Goal: Transaction & Acquisition: Purchase product/service

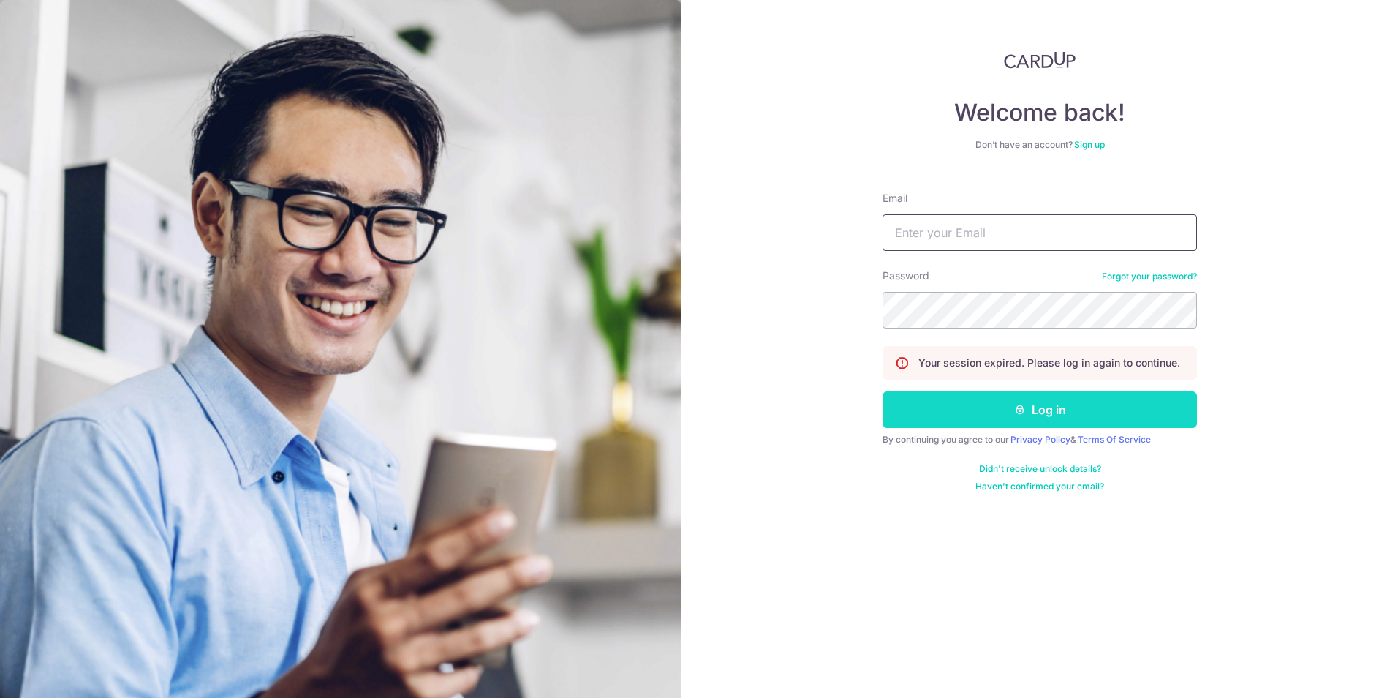
type input "cruzerinn@gmail.com"
click at [965, 411] on button "Log in" at bounding box center [1040, 409] width 314 height 37
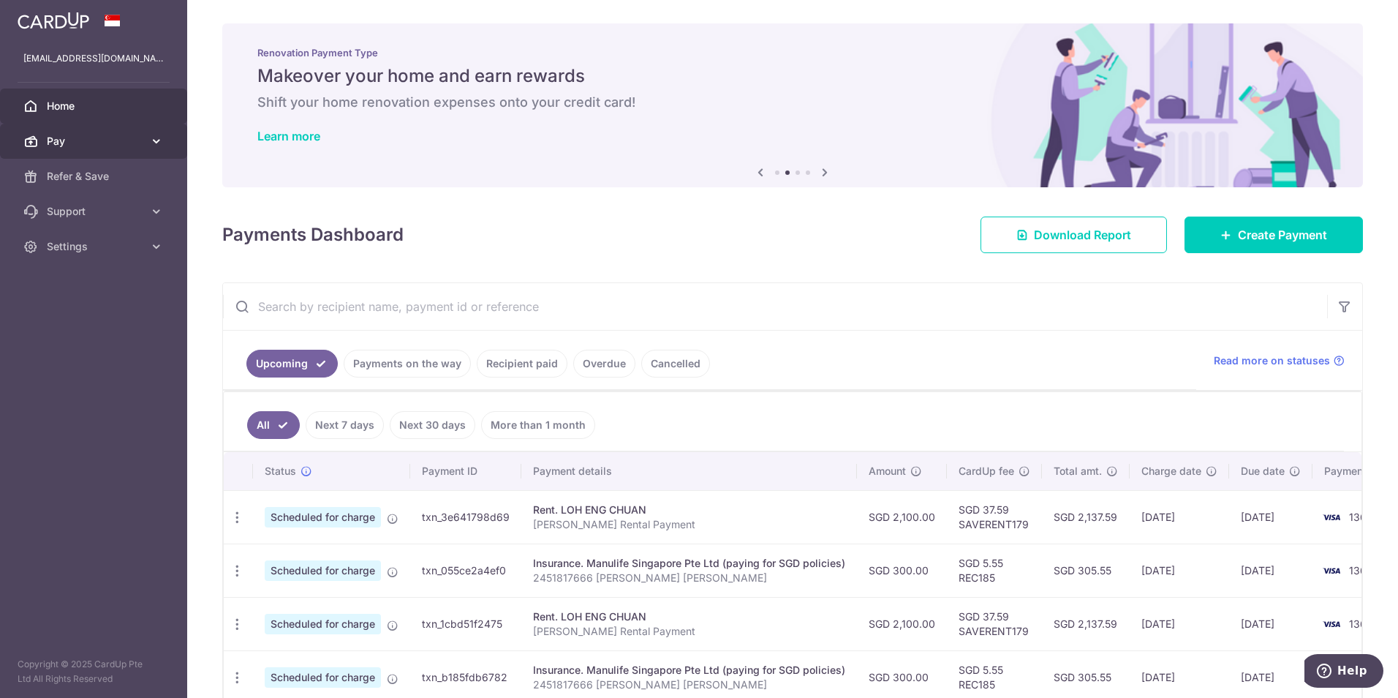
click at [92, 137] on span "Pay" at bounding box center [95, 141] width 97 height 15
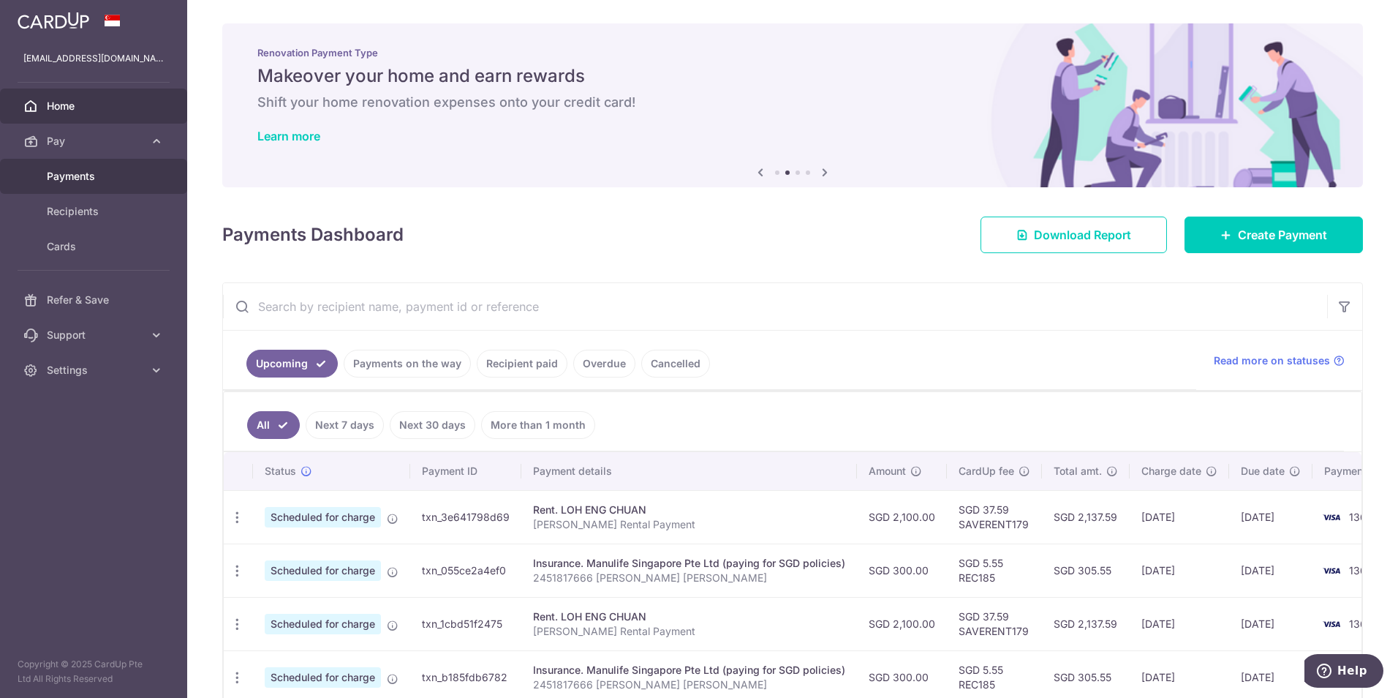
click at [76, 178] on span "Payments" at bounding box center [95, 176] width 97 height 15
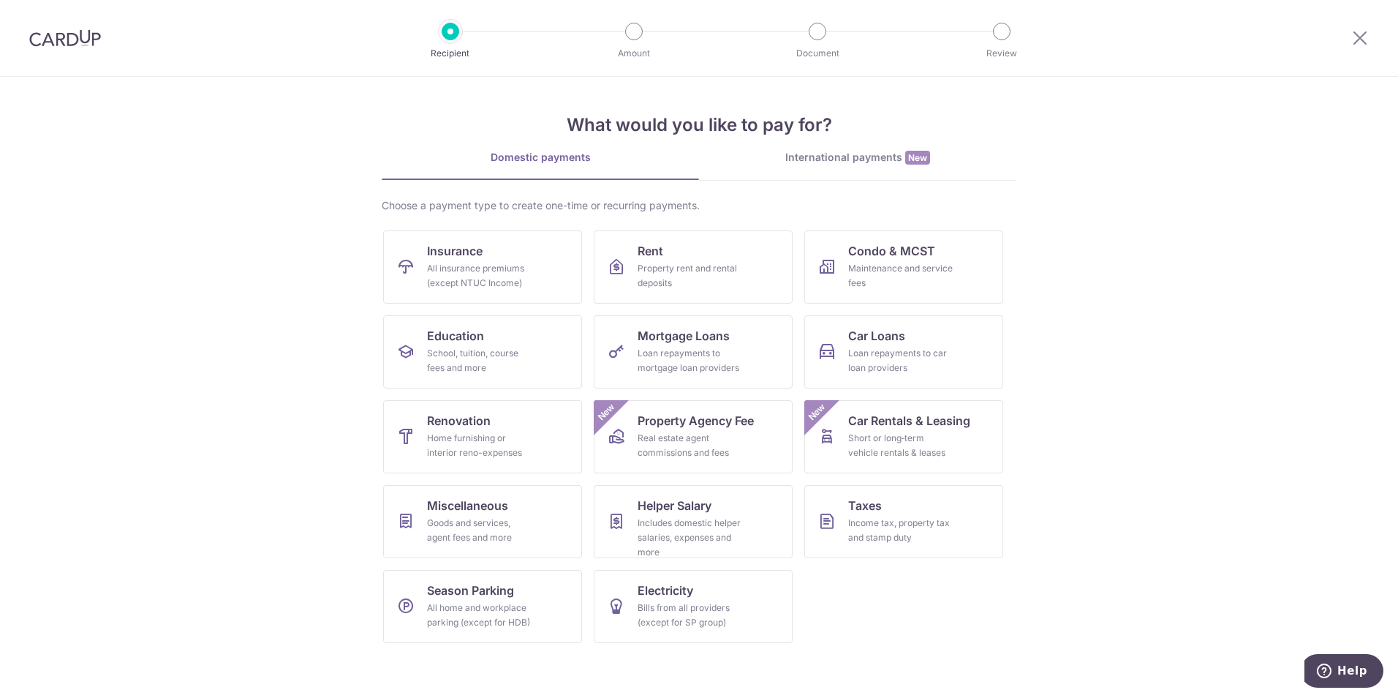
click at [946, 162] on div "International payments New" at bounding box center [857, 157] width 317 height 15
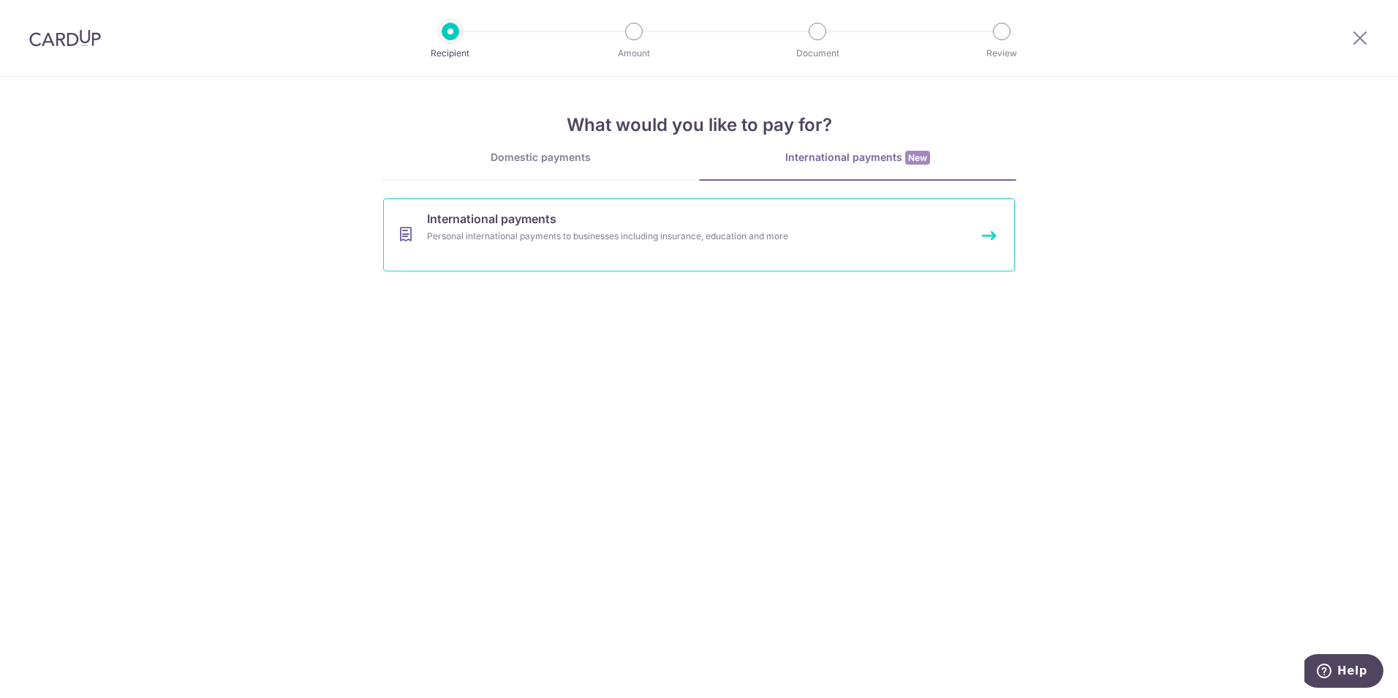
click at [708, 236] on div "Personal international payments to businesses including insurance, education an…" at bounding box center [679, 236] width 505 height 15
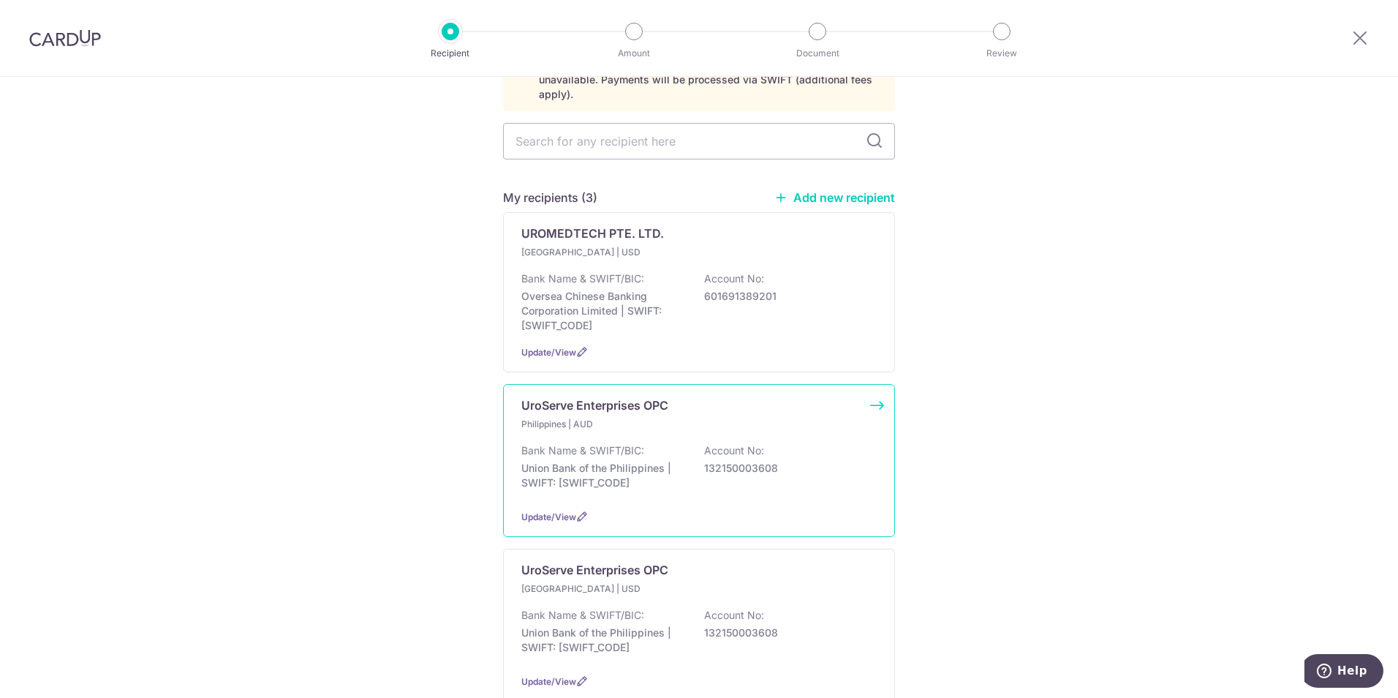
scroll to position [192, 0]
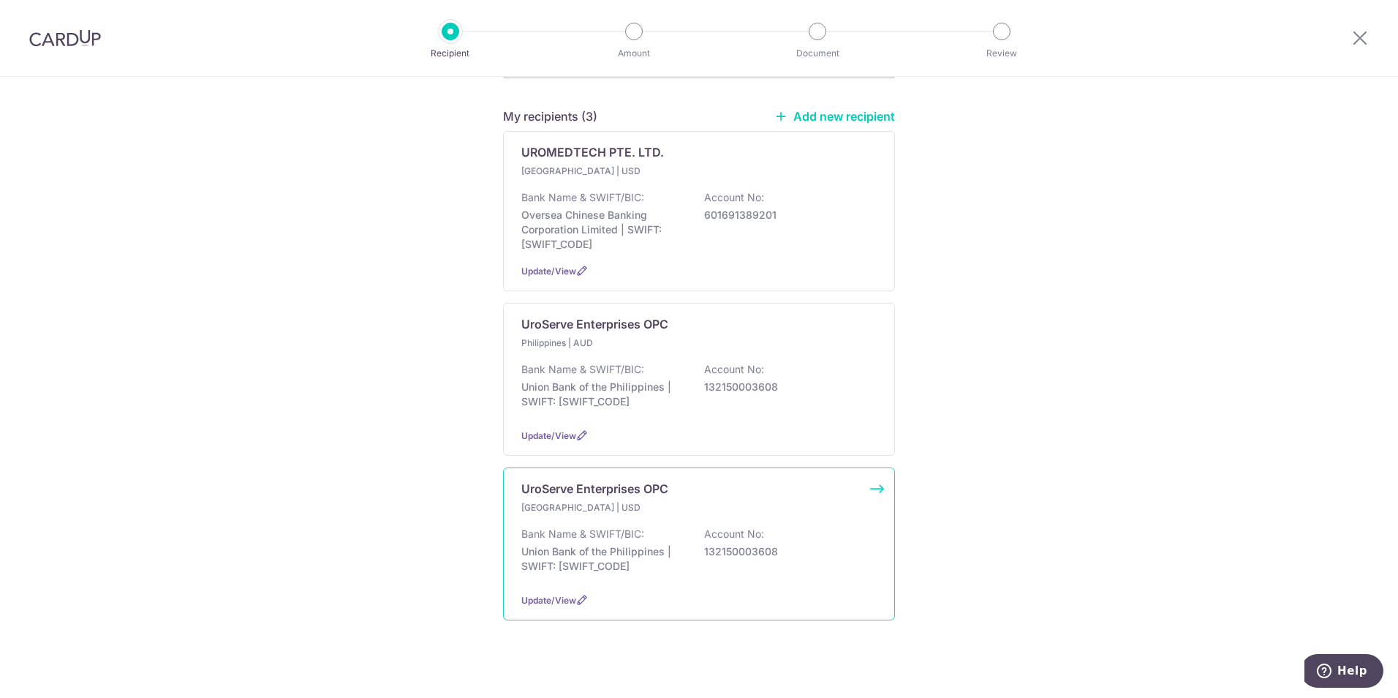
click at [644, 527] on div "Bank Name & SWIFT/BIC: Union Bank of the Philippines | SWIFT: UBPHPHMMXXX Accou…" at bounding box center [698, 554] width 355 height 54
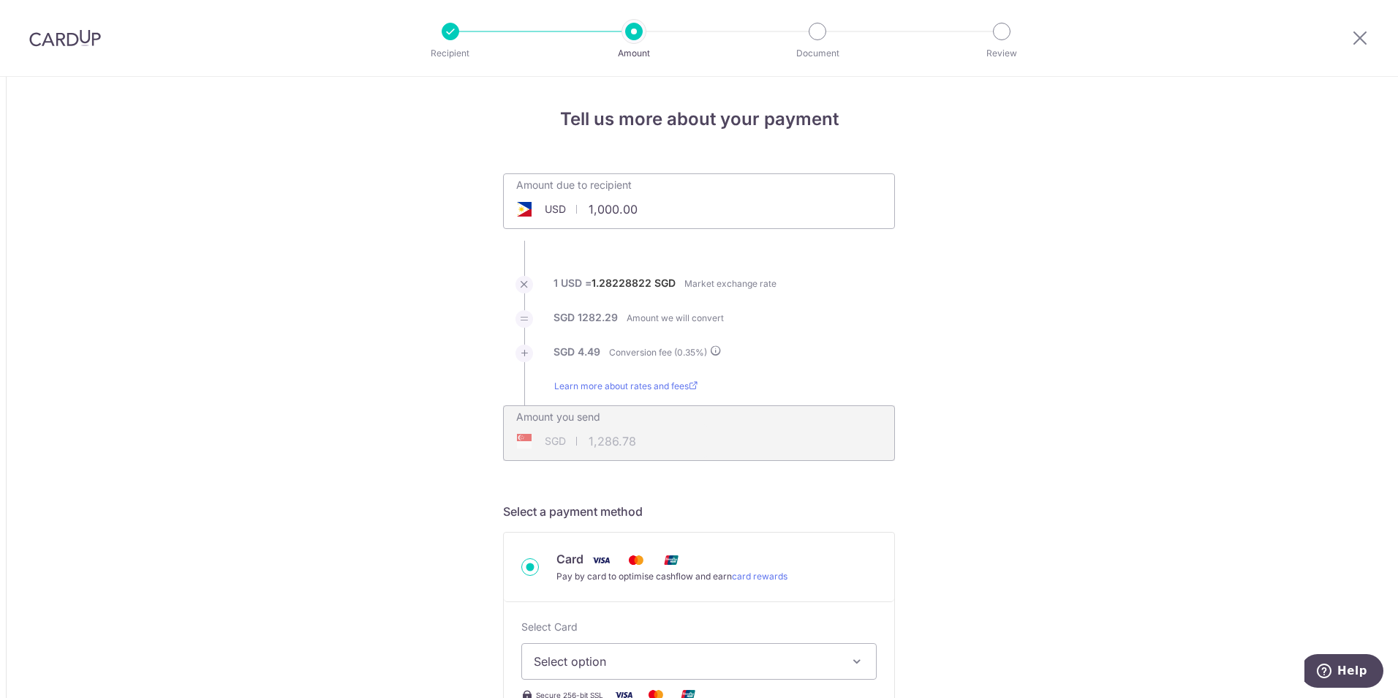
drag, startPoint x: 657, startPoint y: 203, endPoint x: 527, endPoint y: 201, distance: 130.9
click at [527, 201] on input "1,000.00" at bounding box center [617, 209] width 226 height 34
type input "1,000.00"
type input "1,286.84"
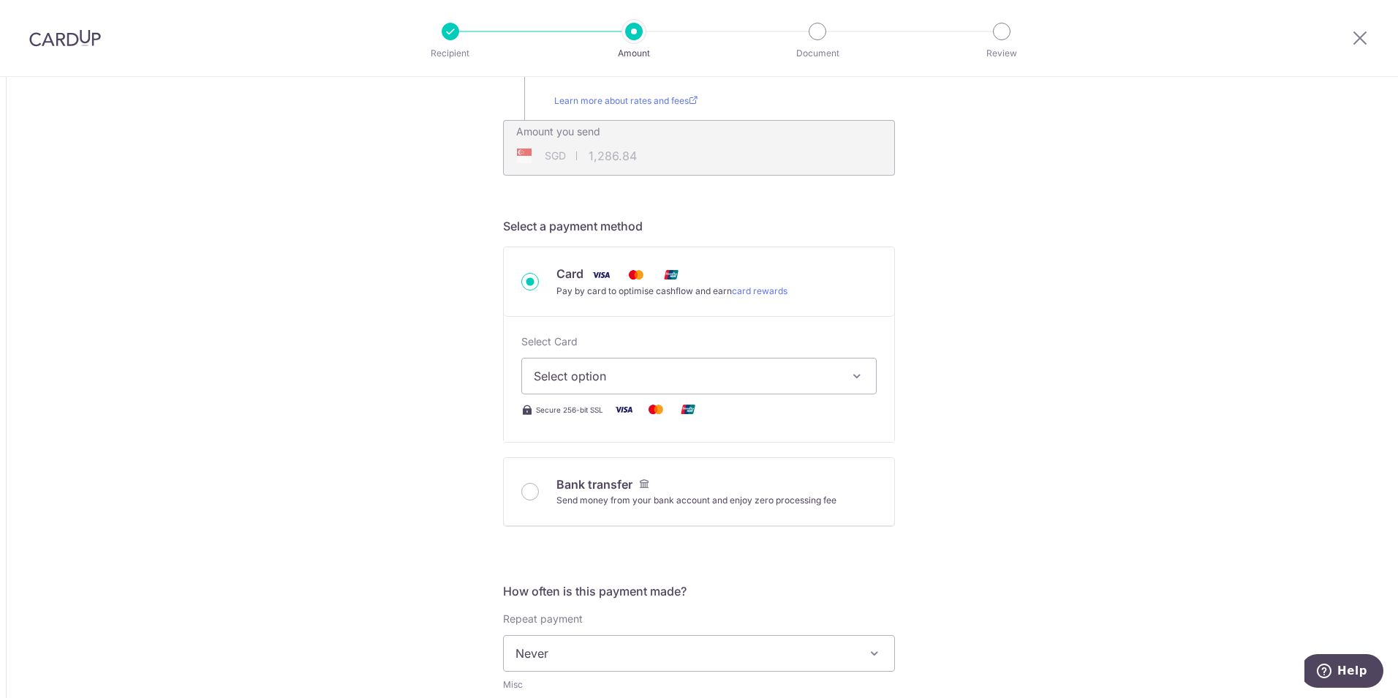
scroll to position [293, 0]
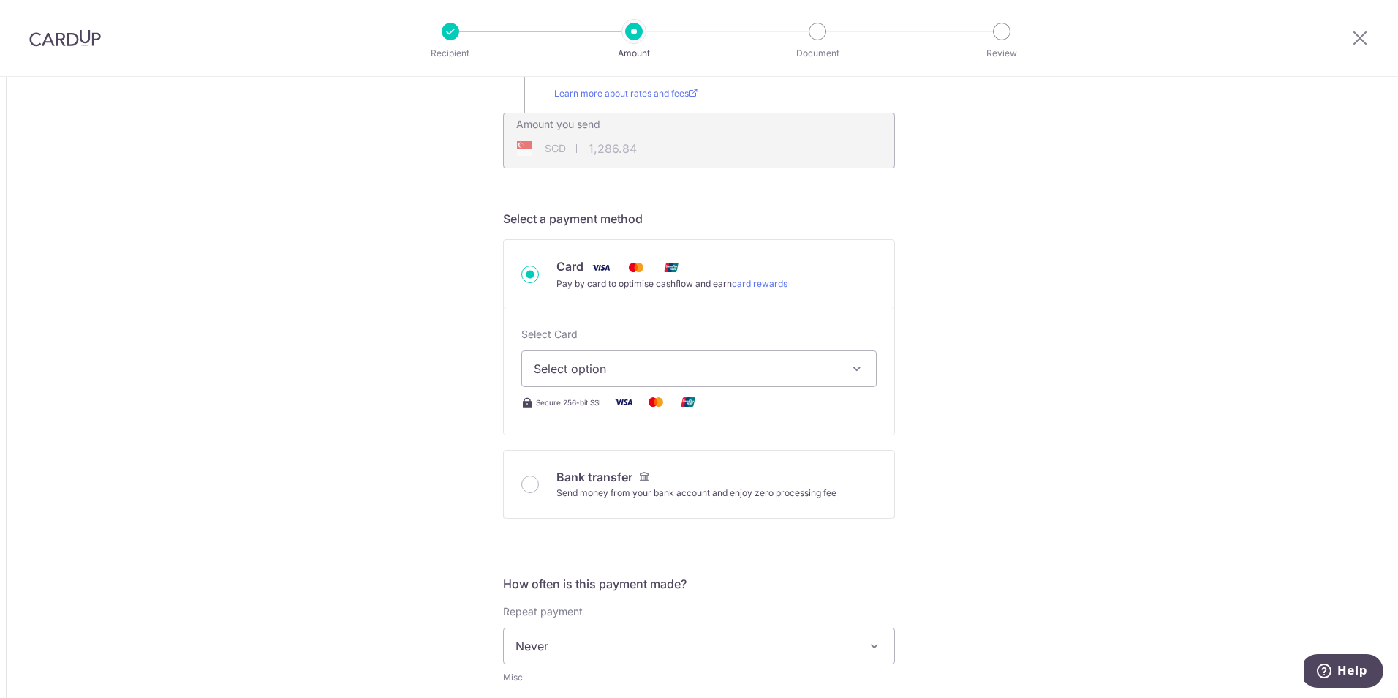
click at [628, 352] on button "Select option" at bounding box center [698, 368] width 355 height 37
click at [632, 478] on span "**** 1364" at bounding box center [699, 473] width 331 height 18
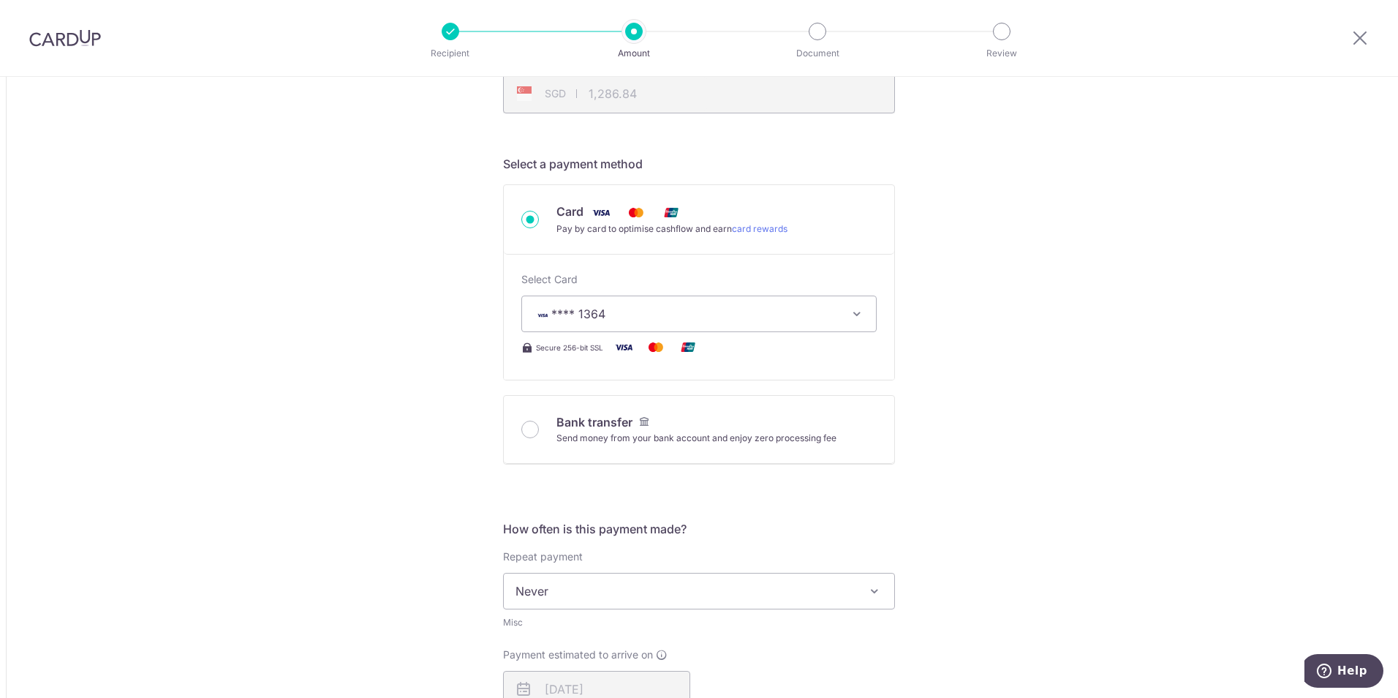
scroll to position [439, 0]
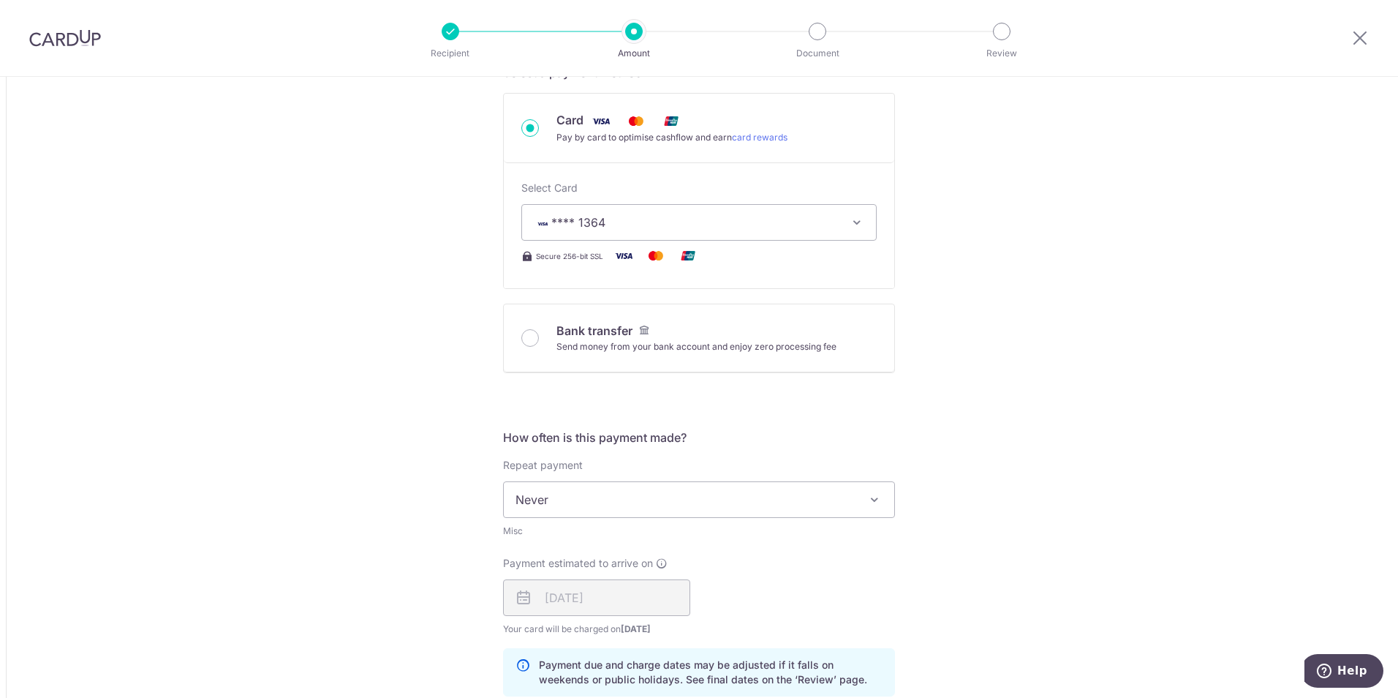
click at [548, 499] on span "Never" at bounding box center [699, 499] width 390 height 35
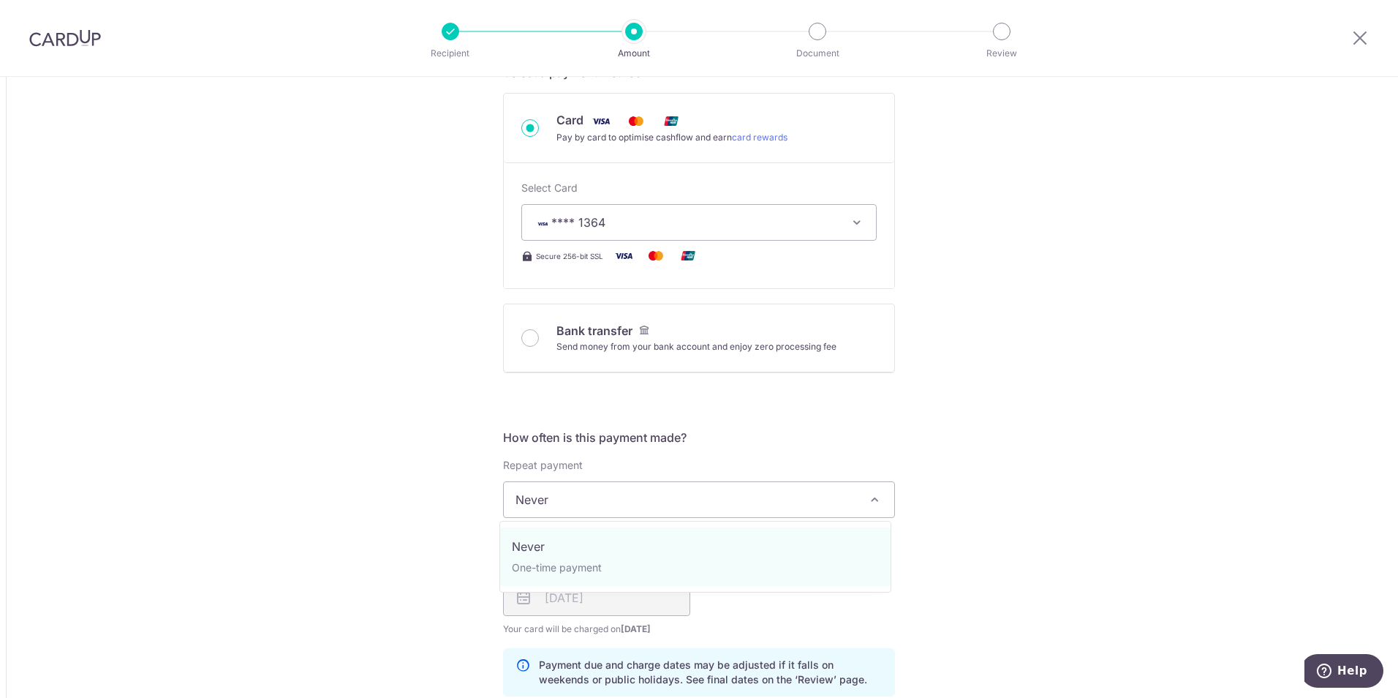
click at [548, 499] on span "Never" at bounding box center [699, 499] width 390 height 35
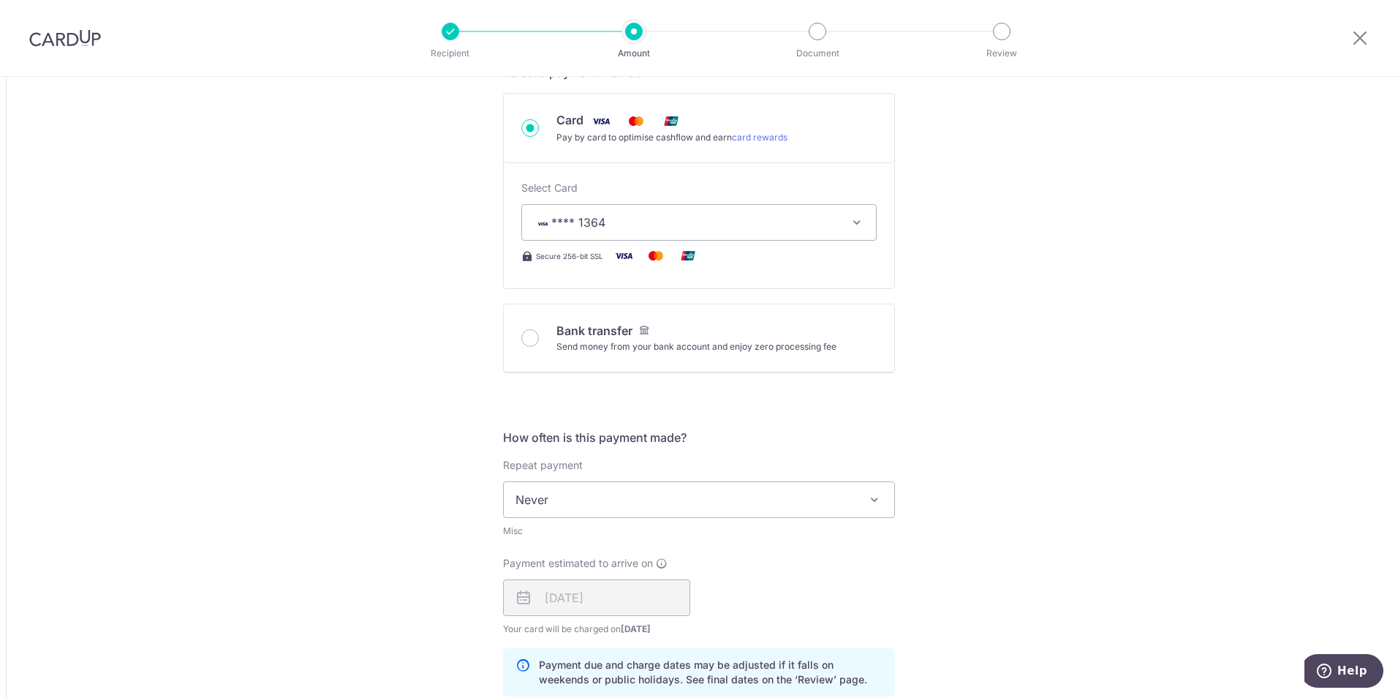
scroll to position [585, 0]
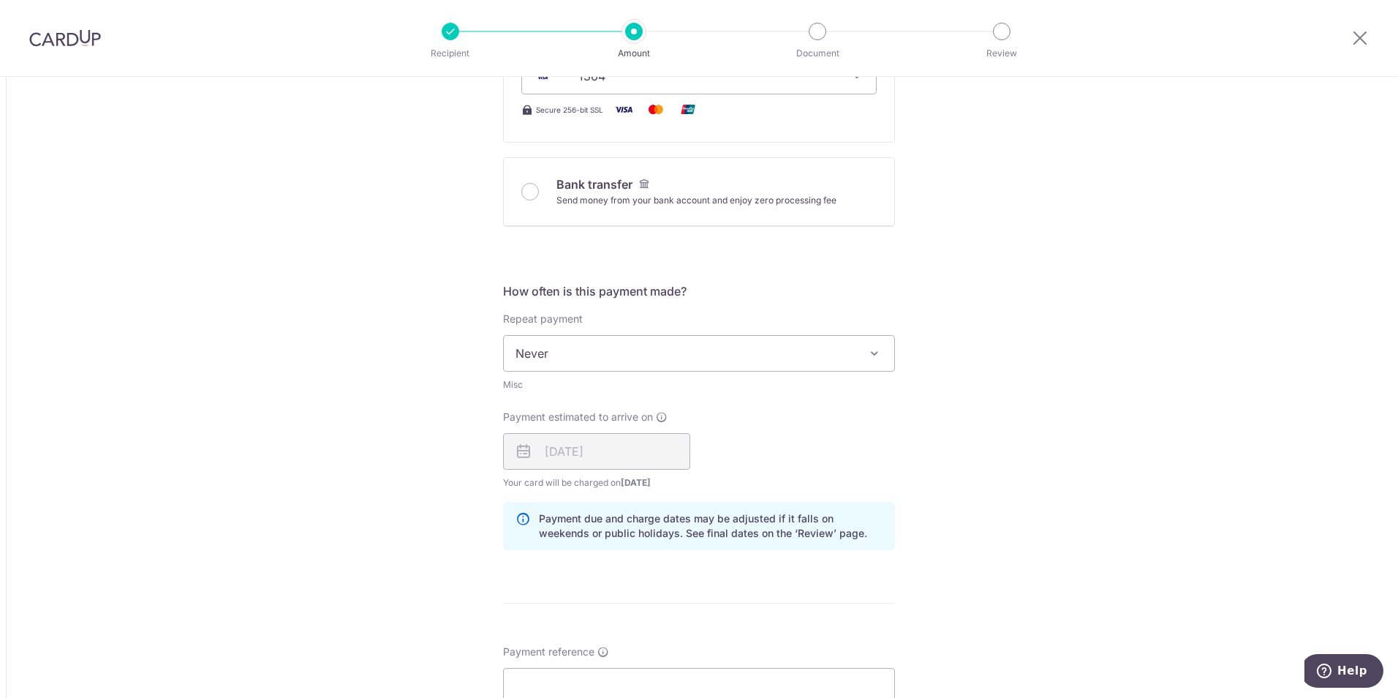
type input "1,000.00"
type input "1,286.96"
type input "1,000.00"
type input "1,286.82"
